Goal: Find contact information: Find contact information

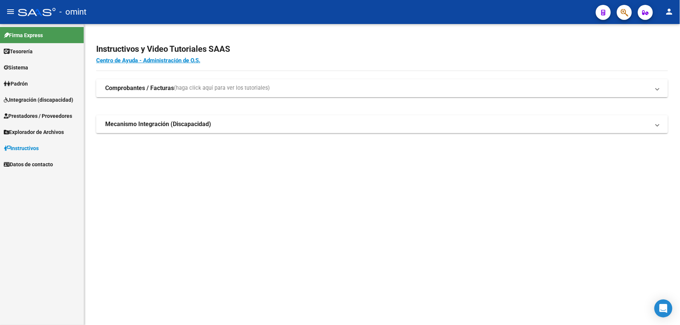
click at [44, 103] on span "Integración (discapacidad)" at bounding box center [39, 100] width 70 height 8
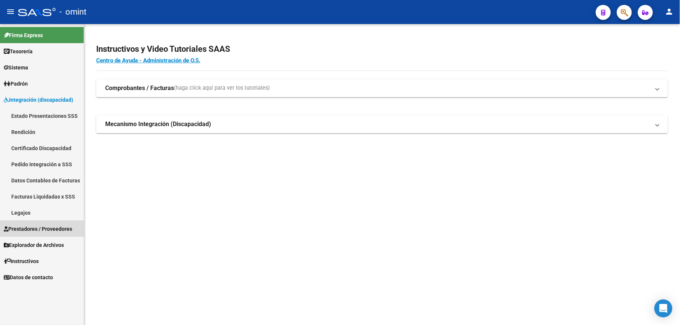
click at [29, 224] on link "Prestadores / Proveedores" at bounding box center [42, 229] width 84 height 16
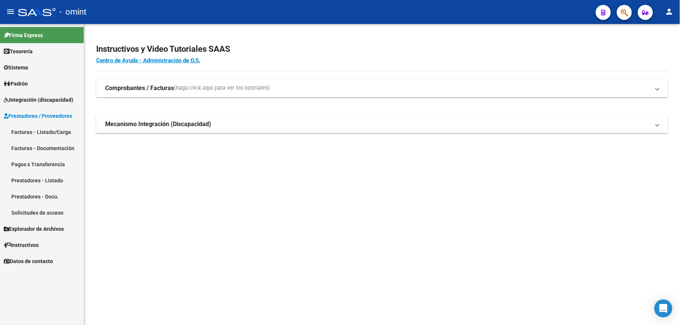
click at [35, 101] on span "Integración (discapacidad)" at bounding box center [39, 100] width 70 height 8
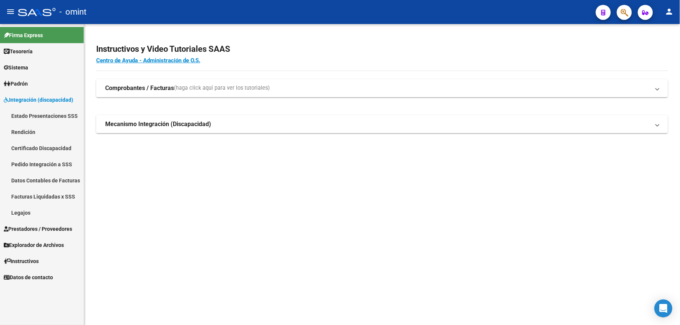
click at [24, 212] on link "Legajos" at bounding box center [42, 213] width 84 height 16
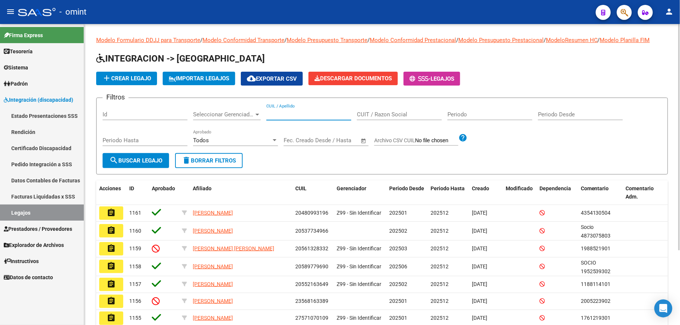
click at [297, 115] on input "CUIL / Apellido" at bounding box center [308, 114] width 85 height 7
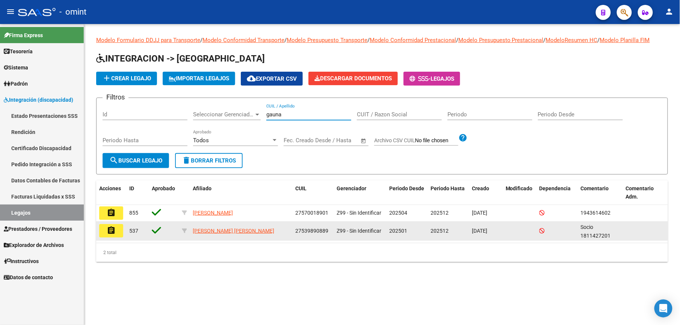
type input "gauna"
click at [113, 233] on mat-icon "assignment" at bounding box center [111, 230] width 9 height 9
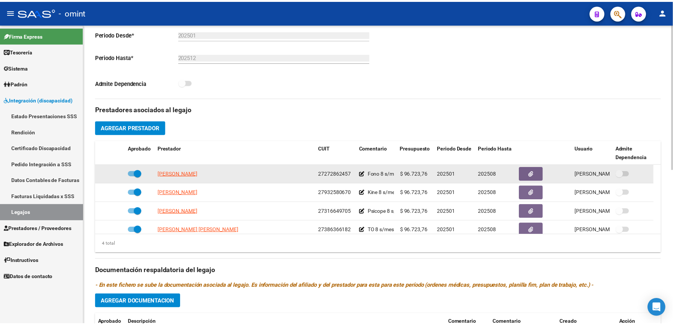
scroll to position [200, 0]
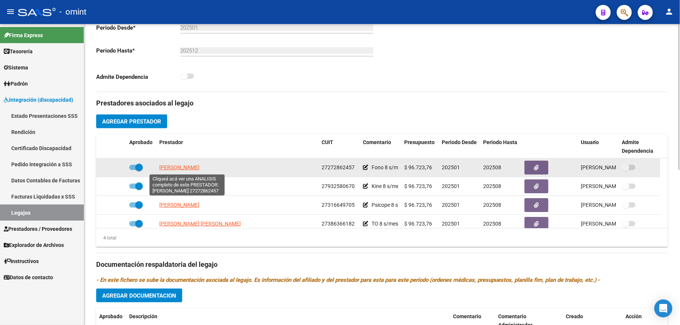
click at [200, 168] on span "[PERSON_NAME]" at bounding box center [179, 168] width 40 height 6
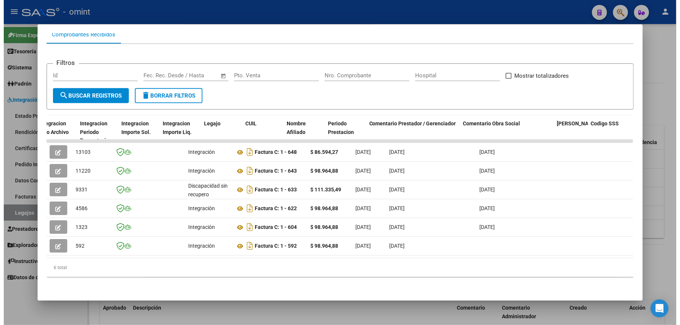
scroll to position [0, 1037]
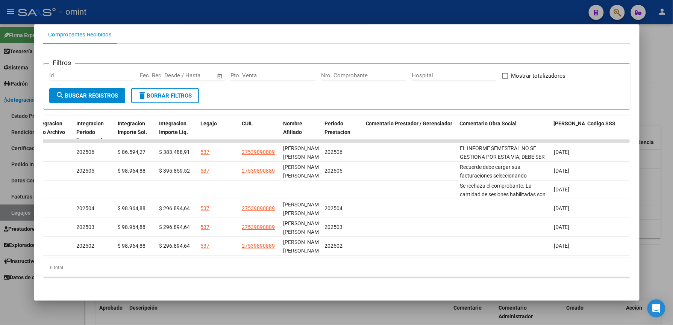
click at [422, 15] on div at bounding box center [336, 162] width 673 height 325
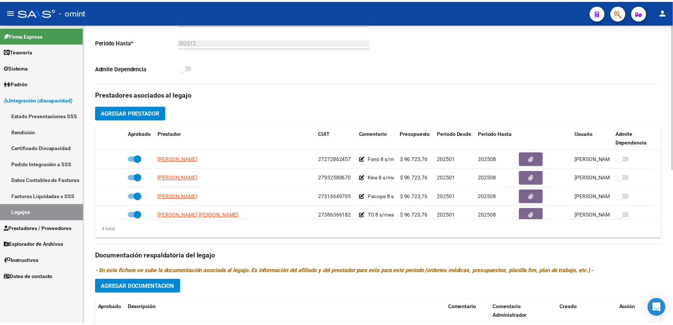
scroll to position [200, 0]
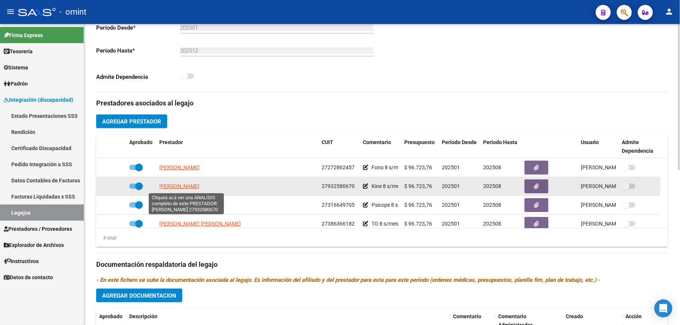
click at [176, 189] on span "[PERSON_NAME]" at bounding box center [179, 186] width 40 height 6
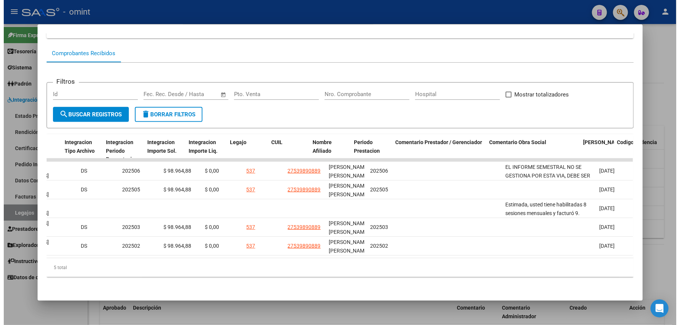
scroll to position [0, 1011]
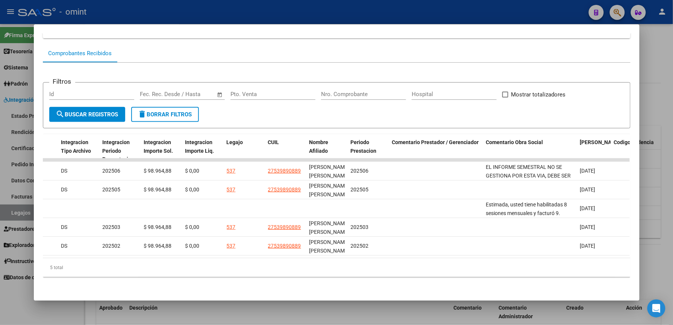
click at [446, 15] on div at bounding box center [336, 162] width 673 height 325
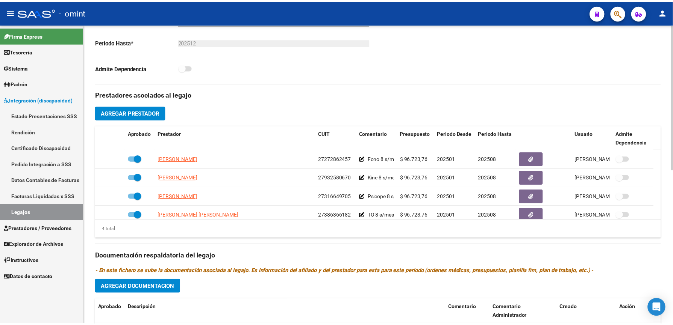
scroll to position [200, 0]
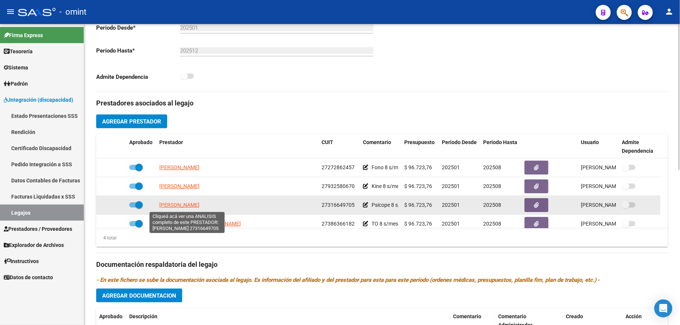
click at [181, 204] on span "[PERSON_NAME]" at bounding box center [179, 205] width 40 height 6
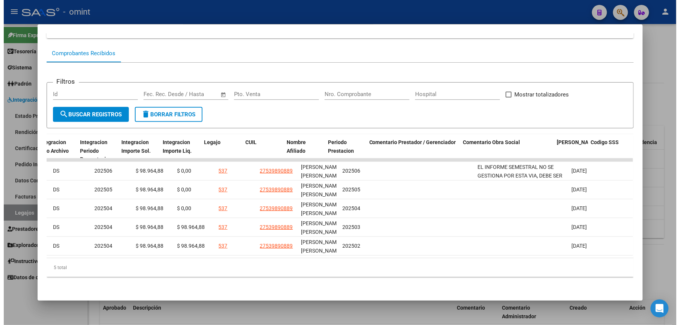
scroll to position [0, 1037]
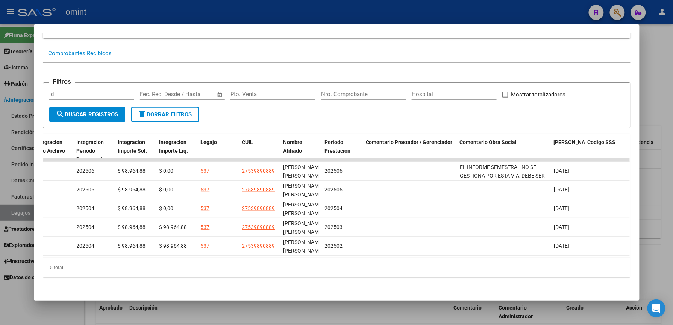
click at [368, 3] on div at bounding box center [336, 162] width 673 height 325
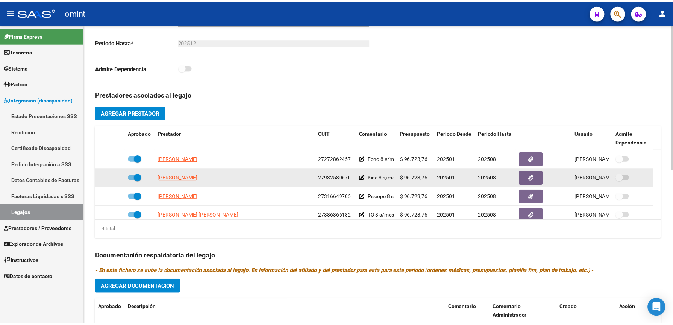
scroll to position [200, 0]
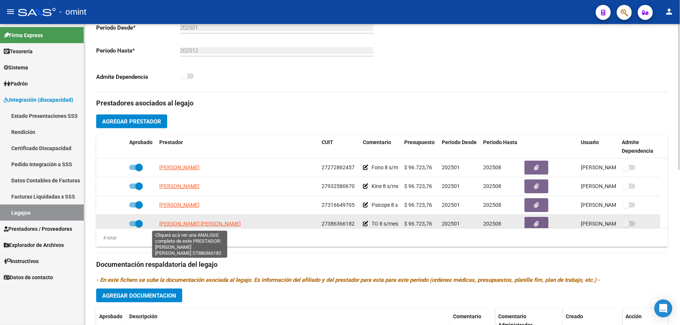
click at [192, 224] on span "[PERSON_NAME] [PERSON_NAME]" at bounding box center [200, 224] width 82 height 6
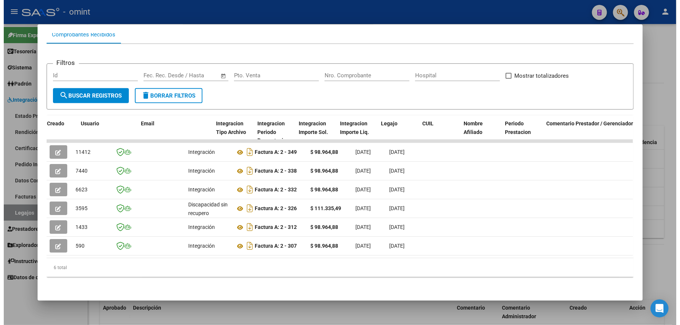
scroll to position [0, 879]
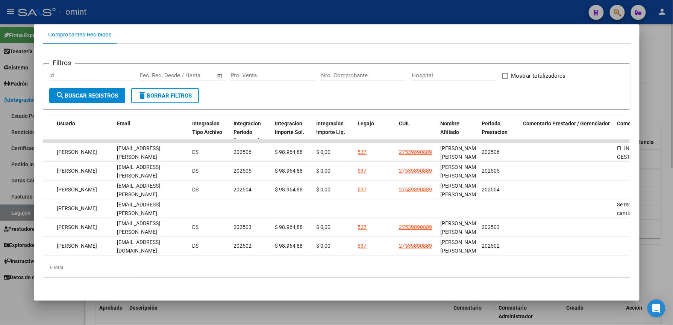
drag, startPoint x: 460, startPoint y: 0, endPoint x: 375, endPoint y: 101, distance: 131.5
click at [460, 1] on div at bounding box center [336, 162] width 673 height 325
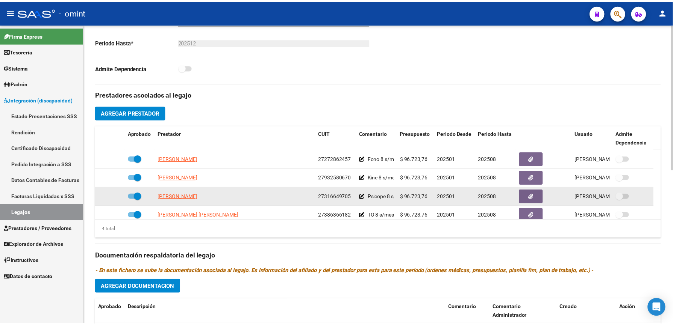
scroll to position [200, 0]
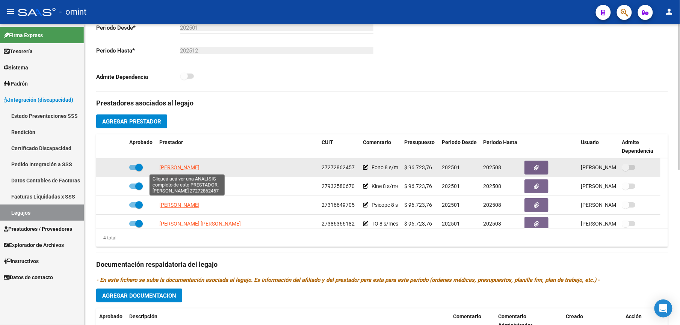
click at [191, 169] on span "[PERSON_NAME]" at bounding box center [179, 168] width 40 height 6
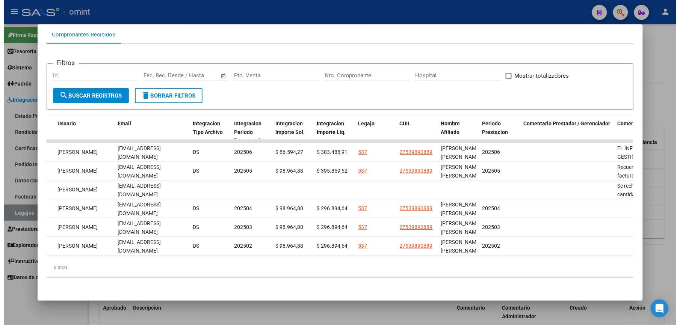
scroll to position [0, 876]
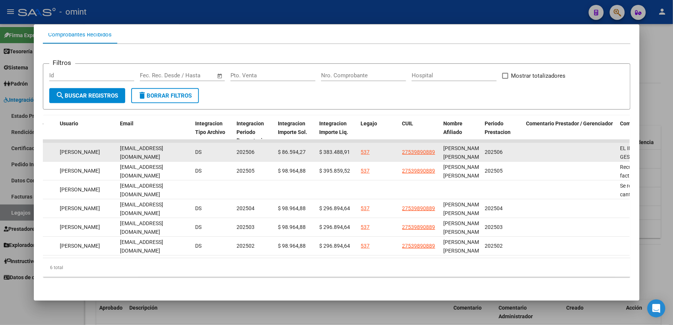
drag, startPoint x: 117, startPoint y: 145, endPoint x: 191, endPoint y: 151, distance: 74.7
drag, startPoint x: 191, startPoint y: 151, endPoint x: 174, endPoint y: 145, distance: 17.6
copy span "[EMAIL_ADDRESS][DOMAIN_NAME]"
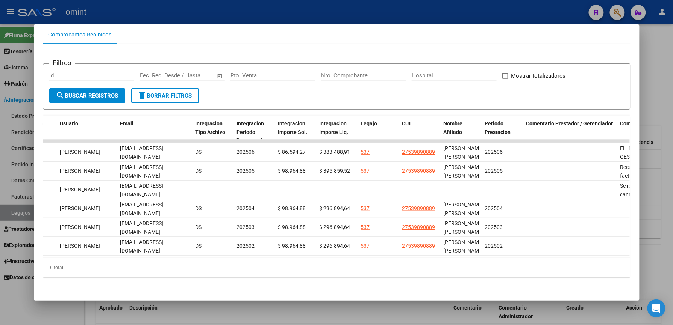
click at [343, 15] on div at bounding box center [336, 162] width 673 height 325
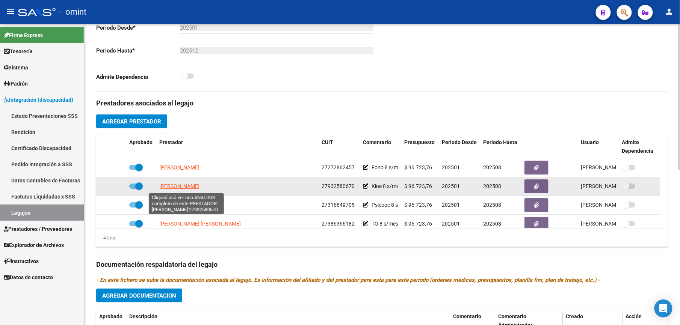
click at [199, 187] on span "[PERSON_NAME]" at bounding box center [179, 186] width 40 height 6
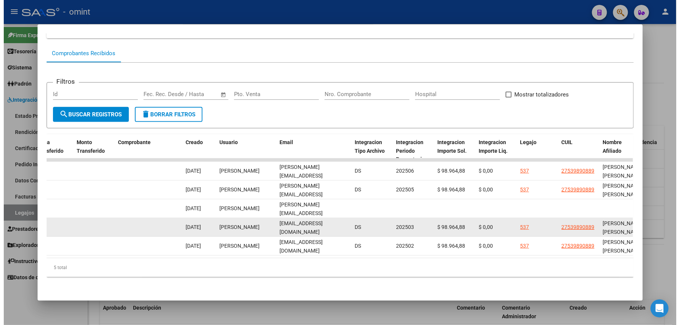
scroll to position [0, 717]
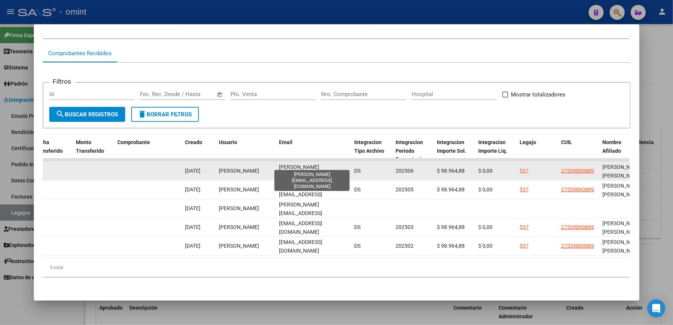
click at [279, 164] on span "[PERSON_NAME][EMAIL_ADDRESS][DOMAIN_NAME]" at bounding box center [300, 175] width 43 height 23
drag, startPoint x: 276, startPoint y: 164, endPoint x: 337, endPoint y: 165, distance: 61.3
click at [337, 165] on div "[PERSON_NAME][EMAIL_ADDRESS][DOMAIN_NAME]" at bounding box center [313, 171] width 69 height 16
drag, startPoint x: 337, startPoint y: 165, endPoint x: 319, endPoint y: 165, distance: 18.1
copy span "[PERSON_NAME][EMAIL_ADDRESS][DOMAIN_NAME]"
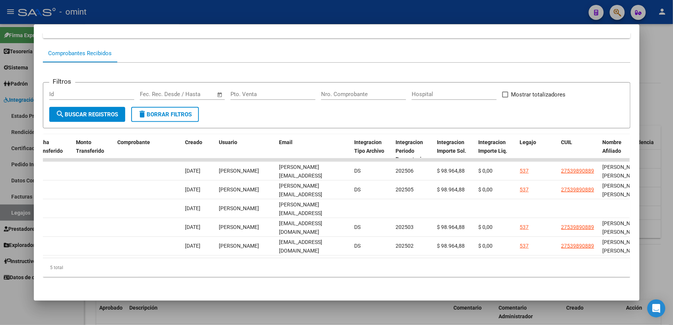
click at [354, 13] on div at bounding box center [336, 162] width 673 height 325
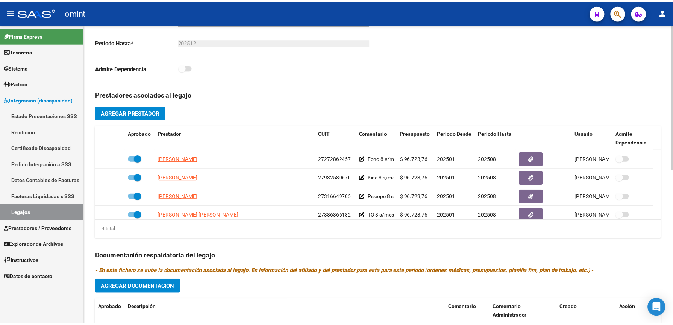
scroll to position [200, 0]
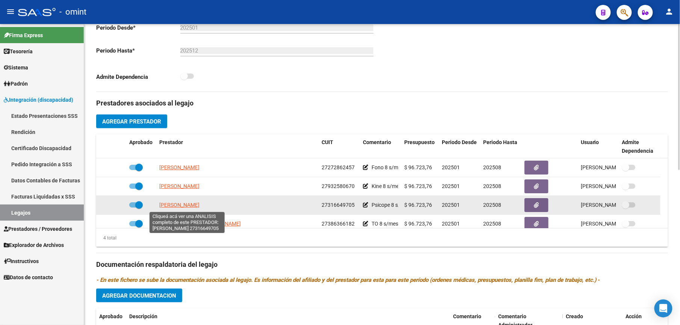
click at [198, 205] on span "[PERSON_NAME]" at bounding box center [179, 205] width 40 height 6
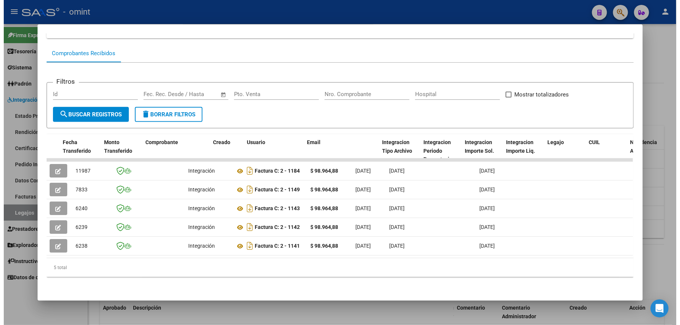
scroll to position [0, 698]
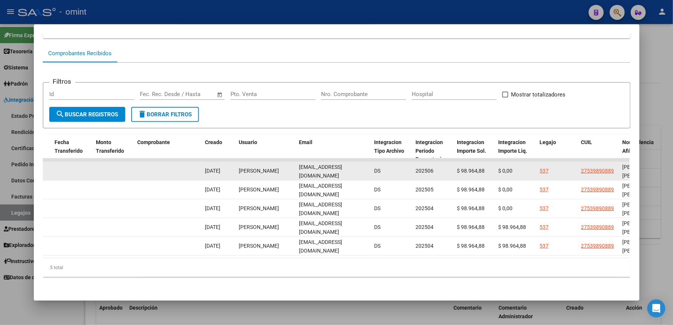
drag, startPoint x: 296, startPoint y: 163, endPoint x: 375, endPoint y: 166, distance: 78.6
click at [375, 166] on div "11987 Integración Factura C: 2 - 1184 $ 98.964,88 [DATE] [DATE] [DATE] - [DATE]…" at bounding box center [157, 171] width 1624 height 19
click at [375, 168] on span "DS" at bounding box center [377, 171] width 6 height 6
drag, startPoint x: 362, startPoint y: 164, endPoint x: 289, endPoint y: 161, distance: 72.6
click at [289, 162] on div "11987 Integración Factura C: 2 - 1184 $ 98.964,88 [DATE] [DATE] [DATE] - [DATE]…" at bounding box center [157, 171] width 1624 height 19
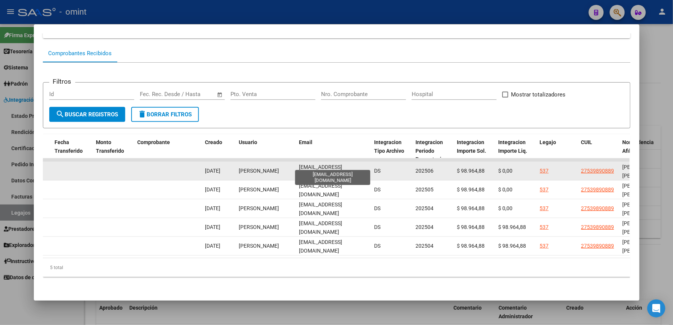
drag, startPoint x: 289, startPoint y: 161, endPoint x: 308, endPoint y: 162, distance: 19.2
copy div "[EMAIL_ADDRESS][DOMAIN_NAME]"
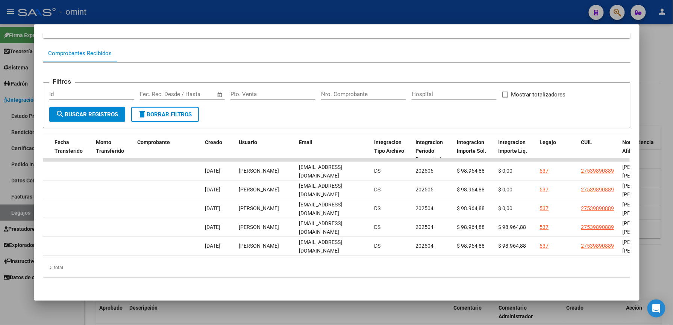
click at [353, 7] on div at bounding box center [336, 162] width 673 height 325
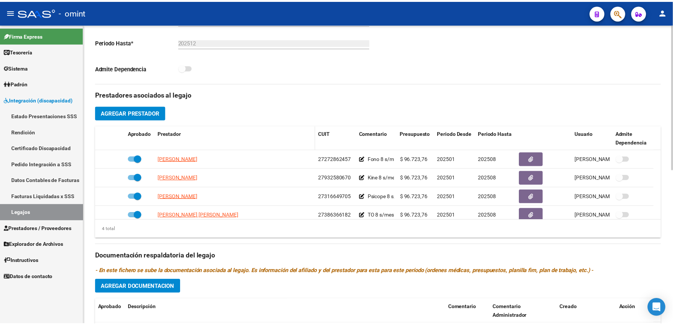
scroll to position [200, 0]
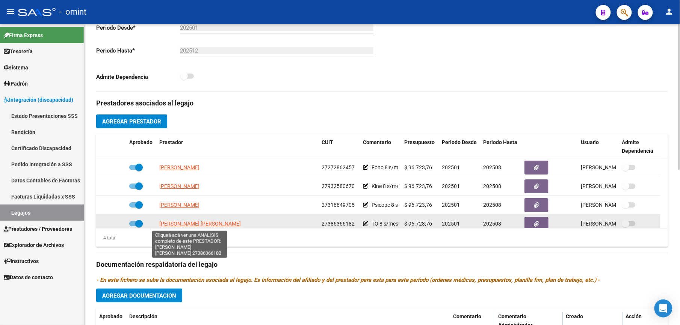
click at [209, 223] on span "[PERSON_NAME] [PERSON_NAME]" at bounding box center [200, 224] width 82 height 6
type textarea "27386366182"
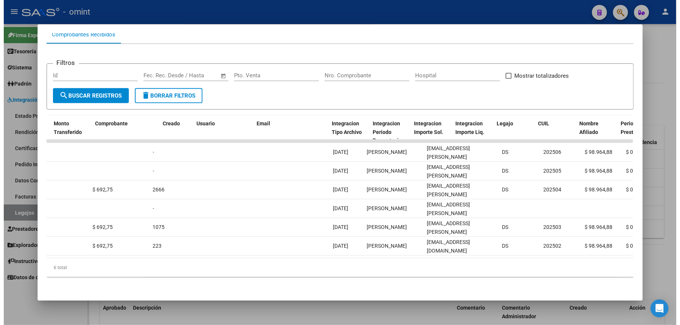
scroll to position [0, 743]
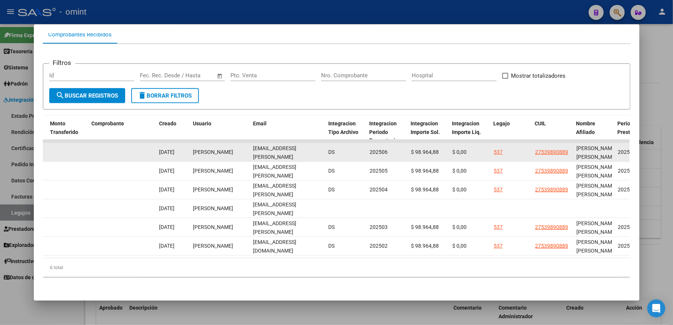
drag, startPoint x: 250, startPoint y: 144, endPoint x: 321, endPoint y: 147, distance: 71.5
click at [321, 147] on div "11412 Integración Factura A: 2 - 349 $ 98.964,88 [DATE] [DATE] - [DATE] María M…" at bounding box center [111, 152] width 1624 height 19
drag, startPoint x: 321, startPoint y: 147, endPoint x: 301, endPoint y: 145, distance: 20.4
copy span "[EMAIL_ADDRESS][PERSON_NAME][DOMAIN_NAME]"
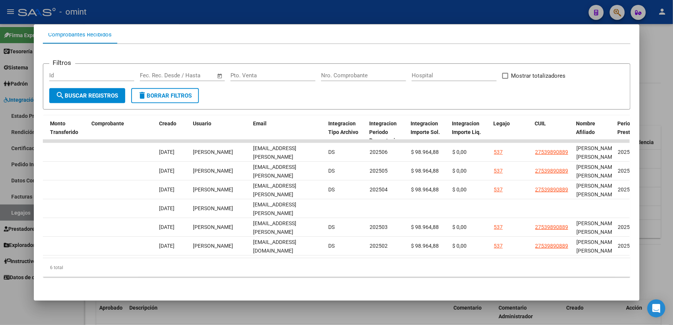
click at [411, 12] on div at bounding box center [336, 162] width 673 height 325
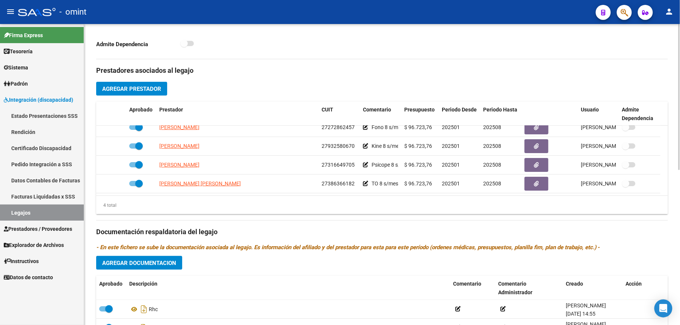
scroll to position [250, 0]
